Goal: Obtain resource: Download file/media

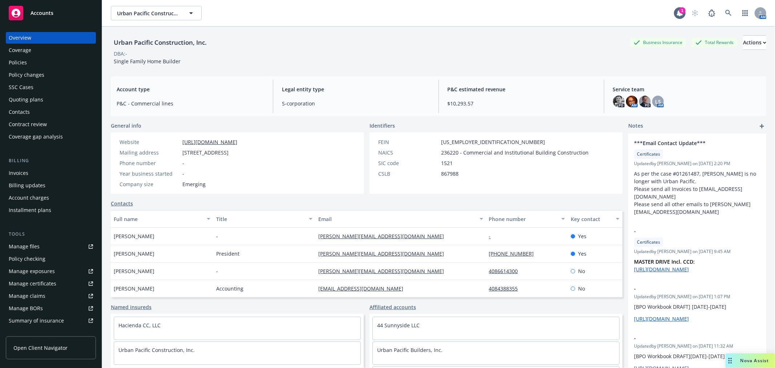
click at [49, 15] on span "Accounts" at bounding box center [42, 13] width 23 height 6
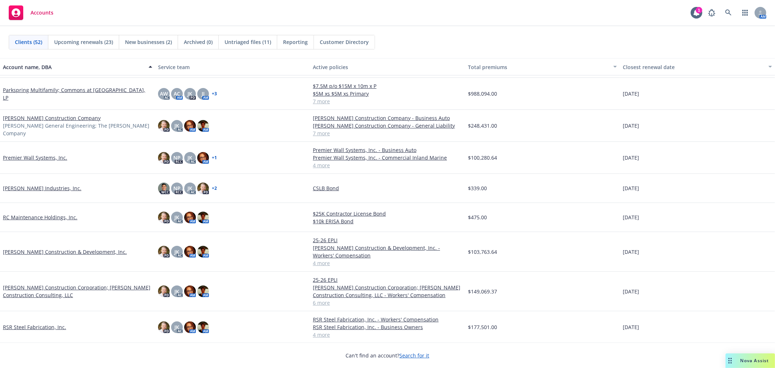
scroll to position [897, 0]
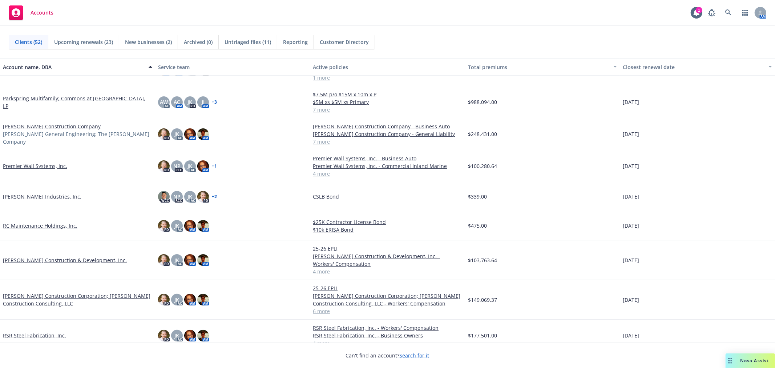
click at [47, 129] on link "[PERSON_NAME] Construction Company" at bounding box center [52, 126] width 98 height 8
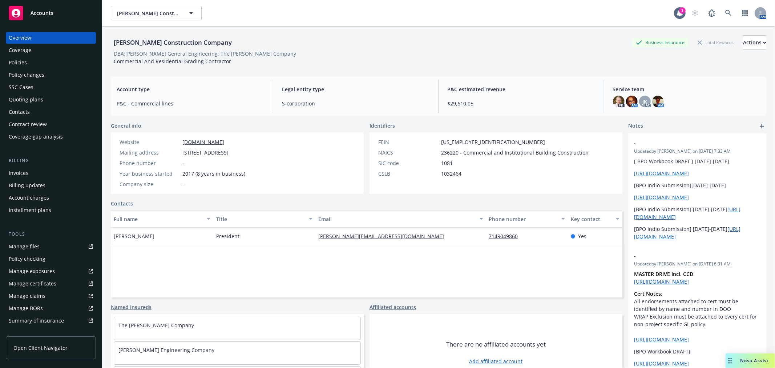
click at [30, 63] on div "Policies" at bounding box center [51, 63] width 84 height 12
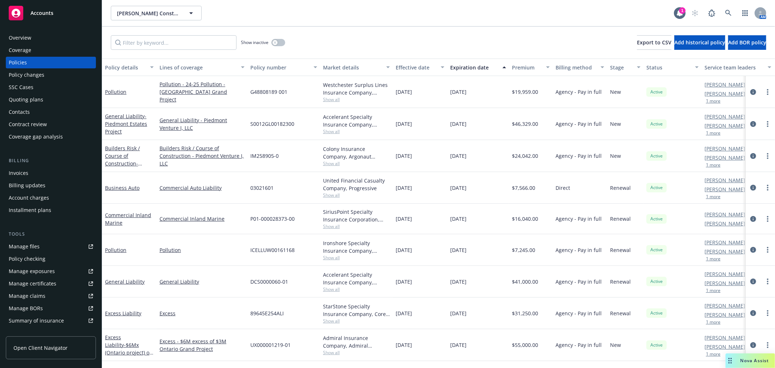
click at [35, 244] on div "Manage files" at bounding box center [24, 247] width 31 height 12
click at [34, 97] on div "Quoting plans" at bounding box center [26, 100] width 35 height 12
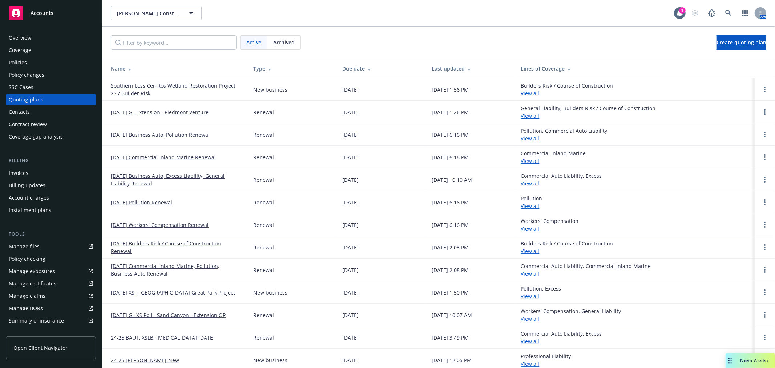
click at [206, 84] on link "Southern Loss Cerritos Wetland Restoration Project XS / Builder Risk" at bounding box center [176, 89] width 131 height 15
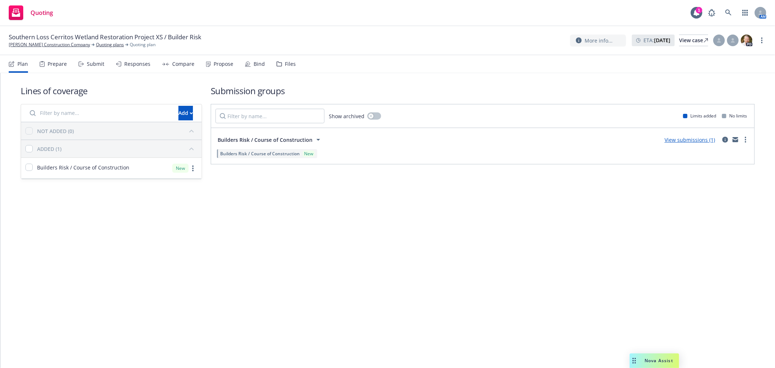
click at [698, 138] on link "View submissions (1)" at bounding box center [690, 139] width 51 height 7
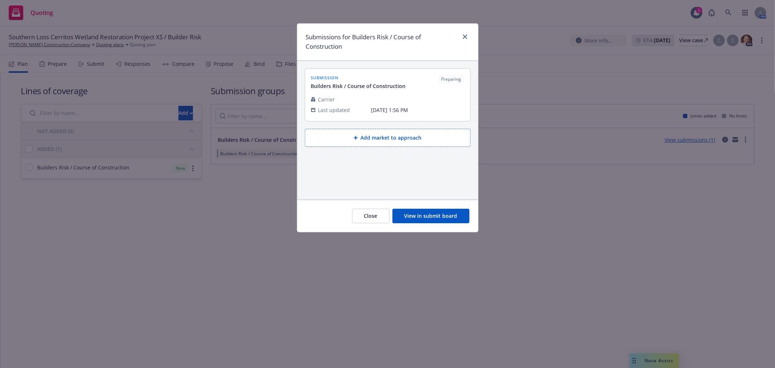
click at [436, 213] on button "View in submit board" at bounding box center [431, 216] width 77 height 15
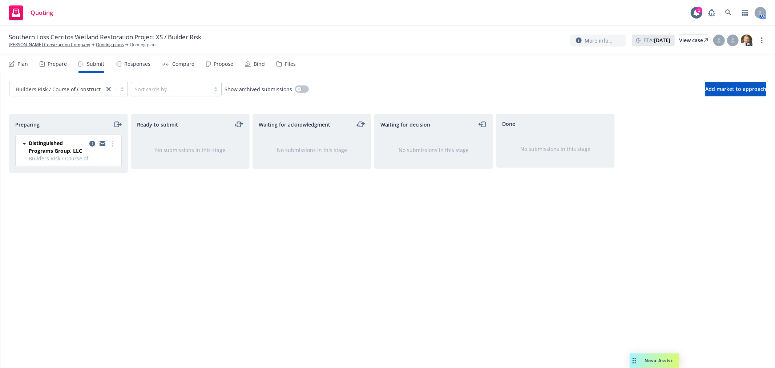
click at [124, 68] on div "Responses" at bounding box center [133, 63] width 35 height 17
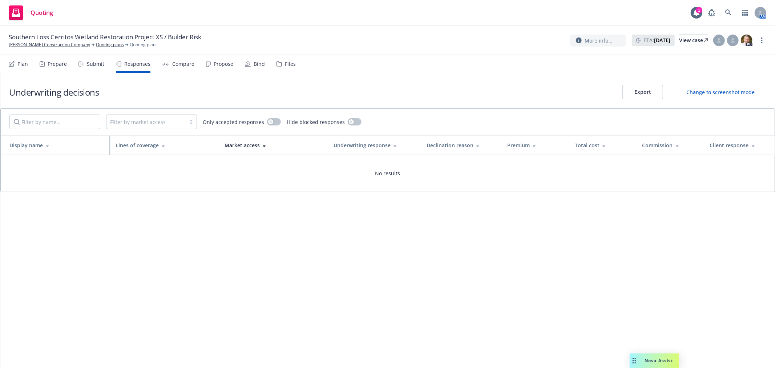
click at [278, 67] on div "Files" at bounding box center [286, 63] width 19 height 17
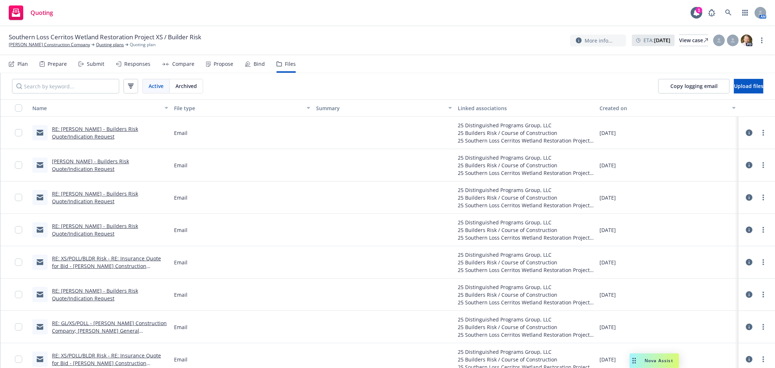
click at [110, 128] on link "RE: [PERSON_NAME] - Builders Risk Quote/Indication Request" at bounding box center [95, 132] width 86 height 15
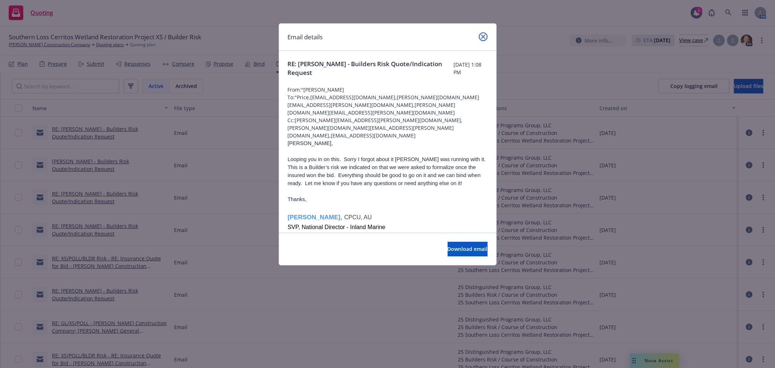
click at [484, 35] on icon "close" at bounding box center [483, 37] width 4 height 4
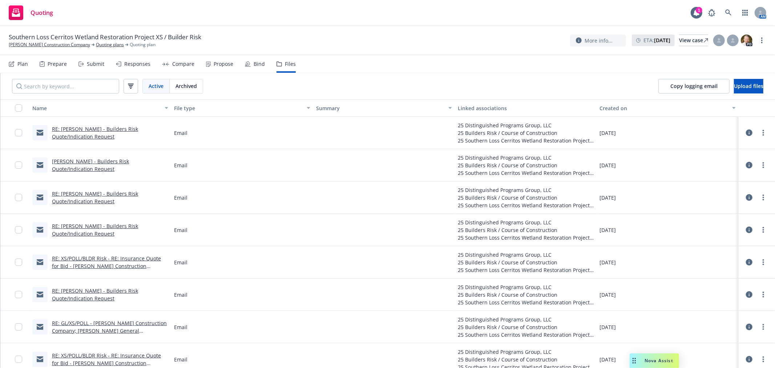
click at [129, 163] on link "[PERSON_NAME] - Builders Risk Quote/Indication Request" at bounding box center [90, 165] width 77 height 15
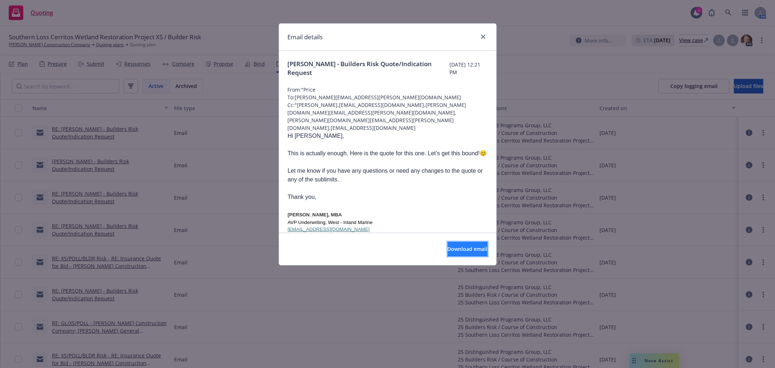
click at [459, 251] on span "Download email" at bounding box center [468, 248] width 40 height 7
drag, startPoint x: 480, startPoint y: 36, endPoint x: 440, endPoint y: 51, distance: 42.7
click at [480, 36] on link "close" at bounding box center [483, 36] width 9 height 9
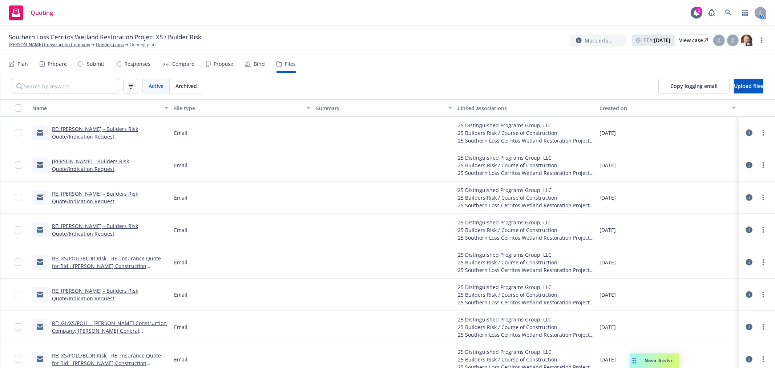
scroll to position [40, 0]
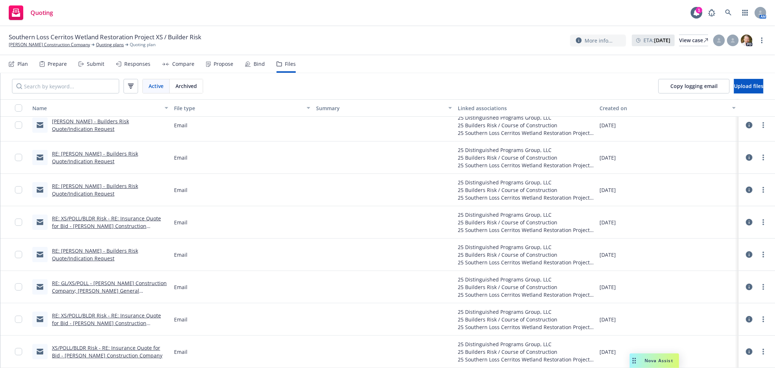
click at [113, 313] on link "RE: XS/POLL/BLDR Risk - RE: Insurance Quote for Bid - [PERSON_NAME] Constructio…" at bounding box center [106, 323] width 109 height 22
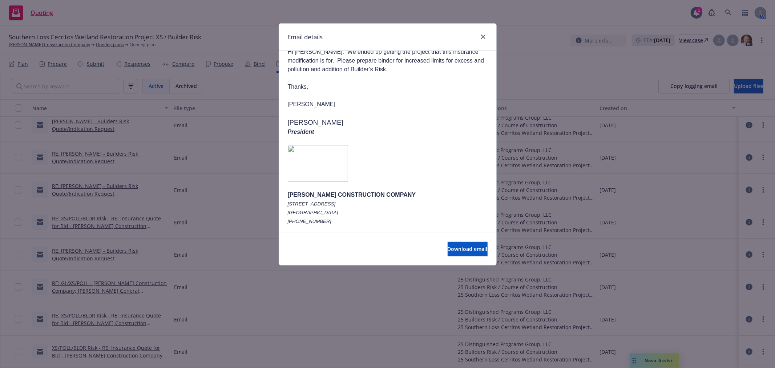
scroll to position [646, 0]
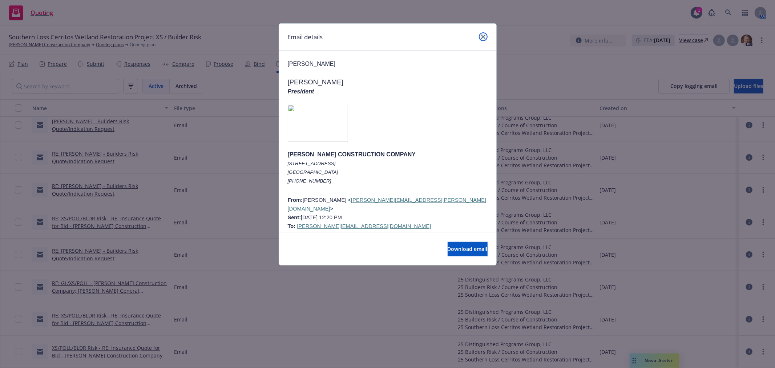
click at [484, 35] on icon "close" at bounding box center [483, 37] width 4 height 4
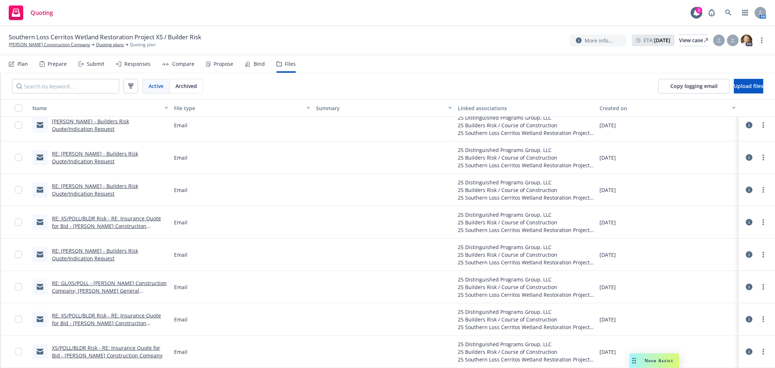
click at [112, 220] on link "RE: XS/POLL/BLDR Risk - RE: Insurance Quote for Bid - [PERSON_NAME] Constructio…" at bounding box center [106, 226] width 109 height 22
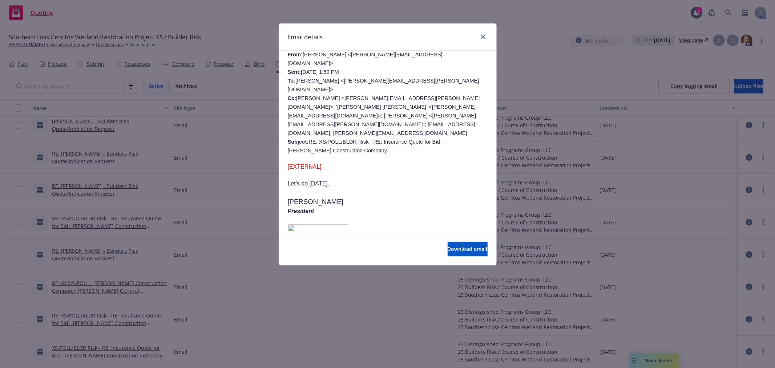
scroll to position [282, 0]
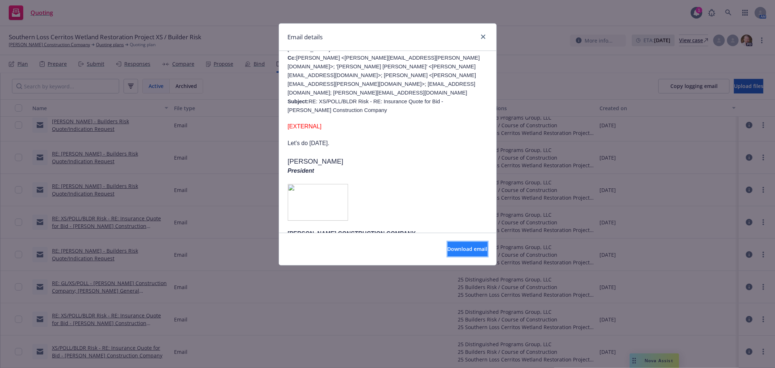
click at [464, 252] on span "Download email" at bounding box center [468, 248] width 40 height 7
drag, startPoint x: 483, startPoint y: 38, endPoint x: 394, endPoint y: 99, distance: 108.2
click at [483, 38] on icon "close" at bounding box center [483, 37] width 4 height 4
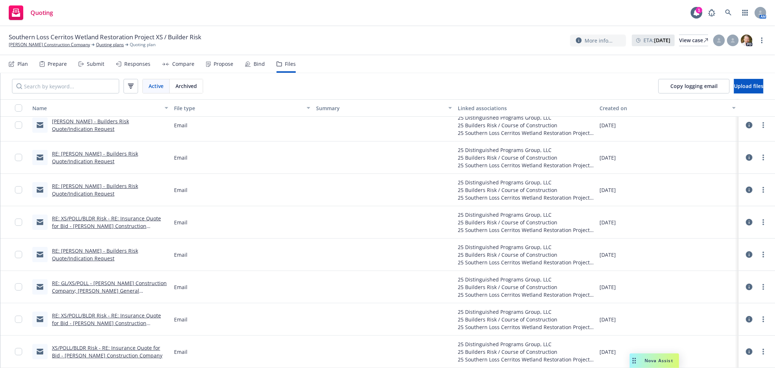
click at [124, 182] on link "RE: [PERSON_NAME] - Builders Risk Quote/Indication Request" at bounding box center [95, 189] width 86 height 15
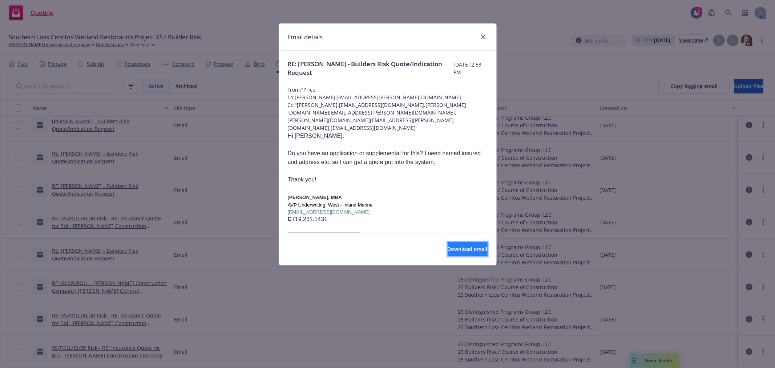
click at [455, 250] on span "Download email" at bounding box center [468, 248] width 40 height 7
click at [484, 38] on icon "close" at bounding box center [483, 37] width 4 height 4
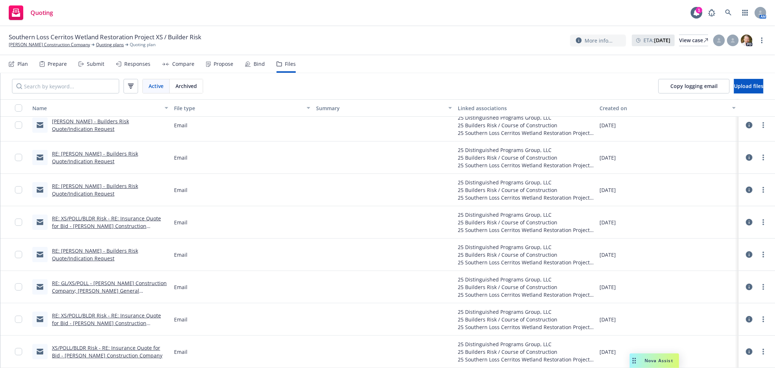
click at [130, 182] on link "RE: [PERSON_NAME] - Builders Risk Quote/Indication Request" at bounding box center [95, 189] width 86 height 15
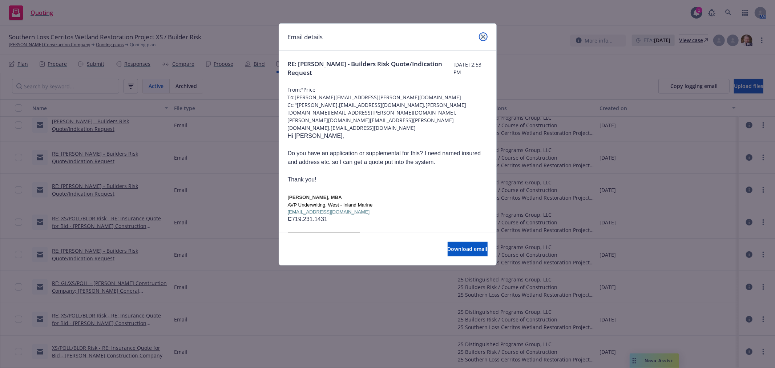
click at [485, 36] on icon "close" at bounding box center [483, 37] width 4 height 4
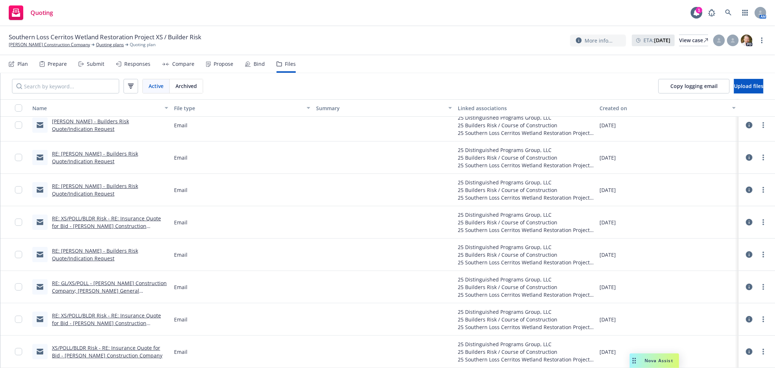
click at [136, 150] on link "RE: [PERSON_NAME] - Builders Risk Quote/Indication Request" at bounding box center [95, 157] width 86 height 15
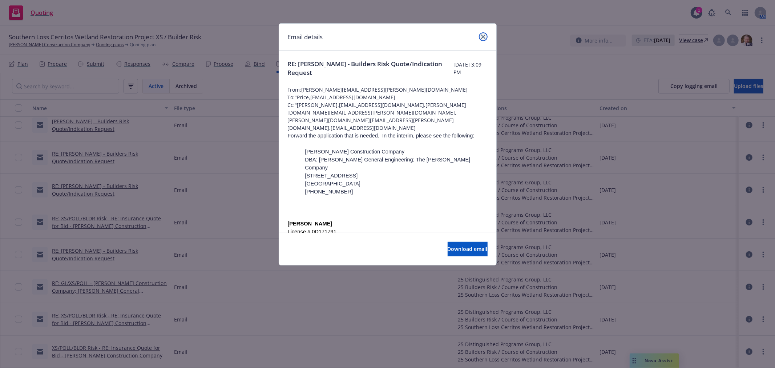
click at [482, 36] on icon "close" at bounding box center [483, 37] width 4 height 4
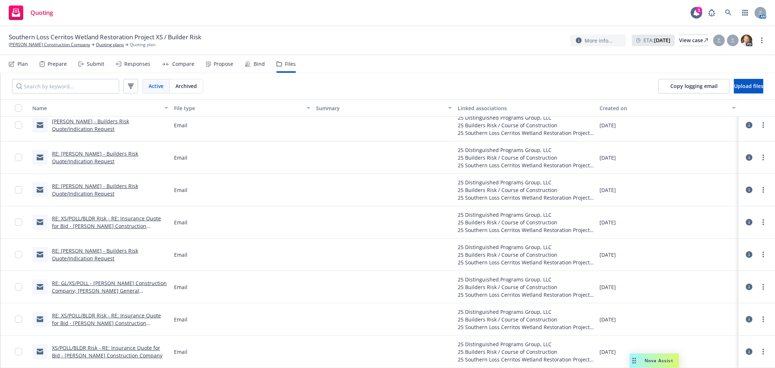
click at [129, 124] on link "[PERSON_NAME] - Builders Risk Quote/Indication Request" at bounding box center [90, 125] width 77 height 15
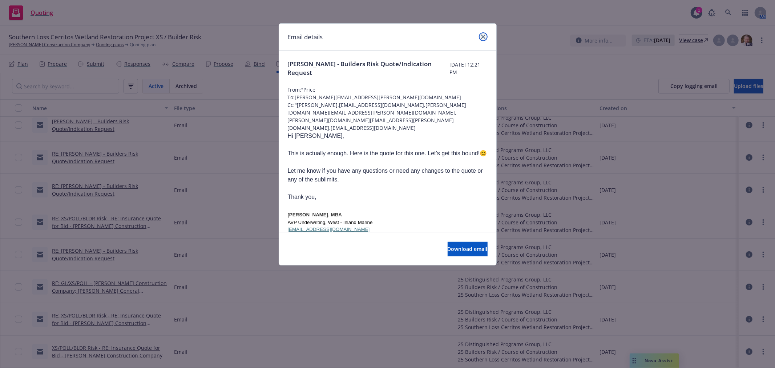
click at [484, 36] on icon "close" at bounding box center [483, 37] width 4 height 4
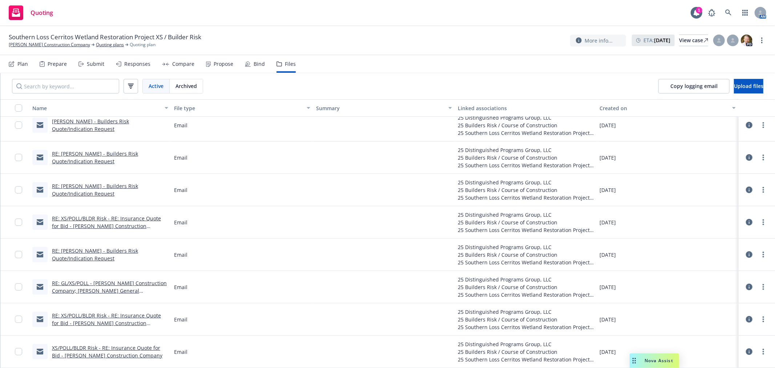
click at [101, 350] on link "XS/POLL/BLDR Risk - RE: Insurance Quote for Bid - [PERSON_NAME] Construction Co…" at bounding box center [107, 351] width 110 height 15
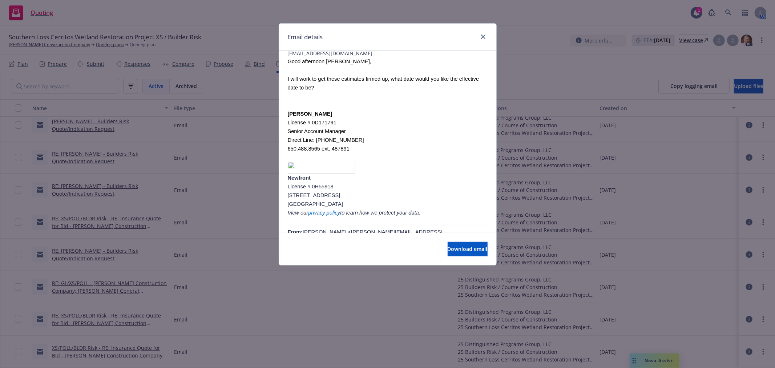
scroll to position [81, 0]
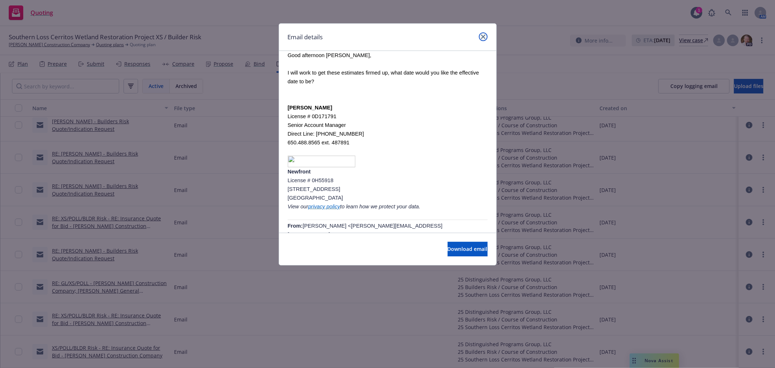
click at [483, 36] on icon "close" at bounding box center [483, 37] width 4 height 4
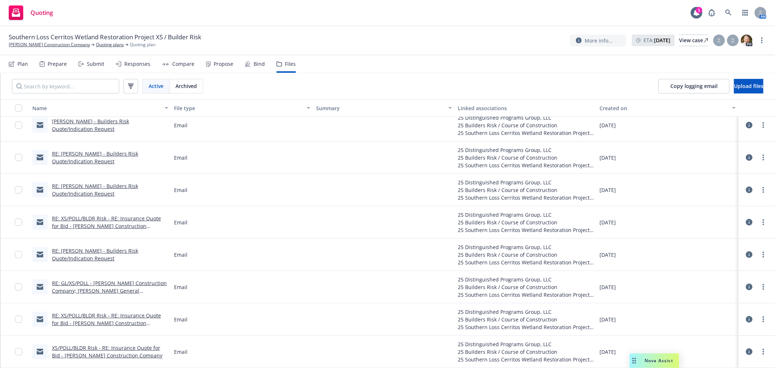
click at [133, 346] on link "XS/POLL/BLDR Risk - RE: Insurance Quote for Bid - [PERSON_NAME] Construction Co…" at bounding box center [107, 351] width 110 height 15
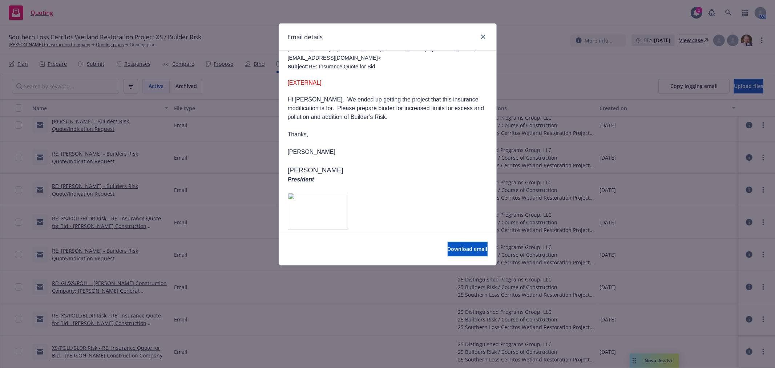
scroll to position [323, 0]
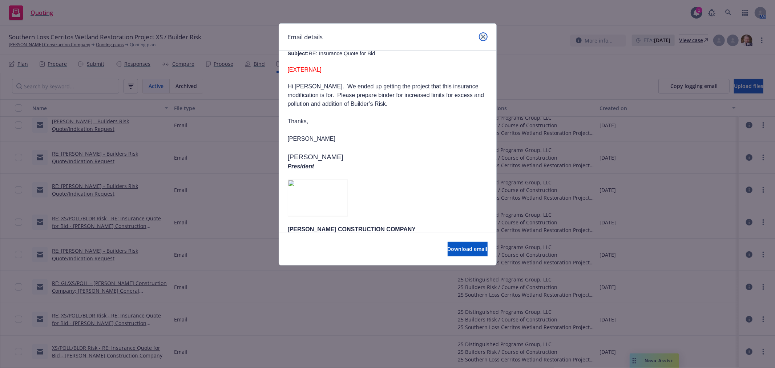
click at [484, 36] on icon "close" at bounding box center [483, 37] width 4 height 4
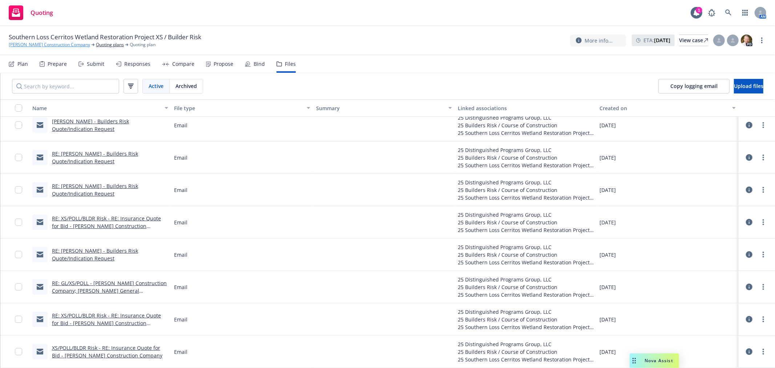
click at [45, 44] on link "[PERSON_NAME] Construction Company" at bounding box center [49, 44] width 81 height 7
